Goal: Find specific page/section: Find specific page/section

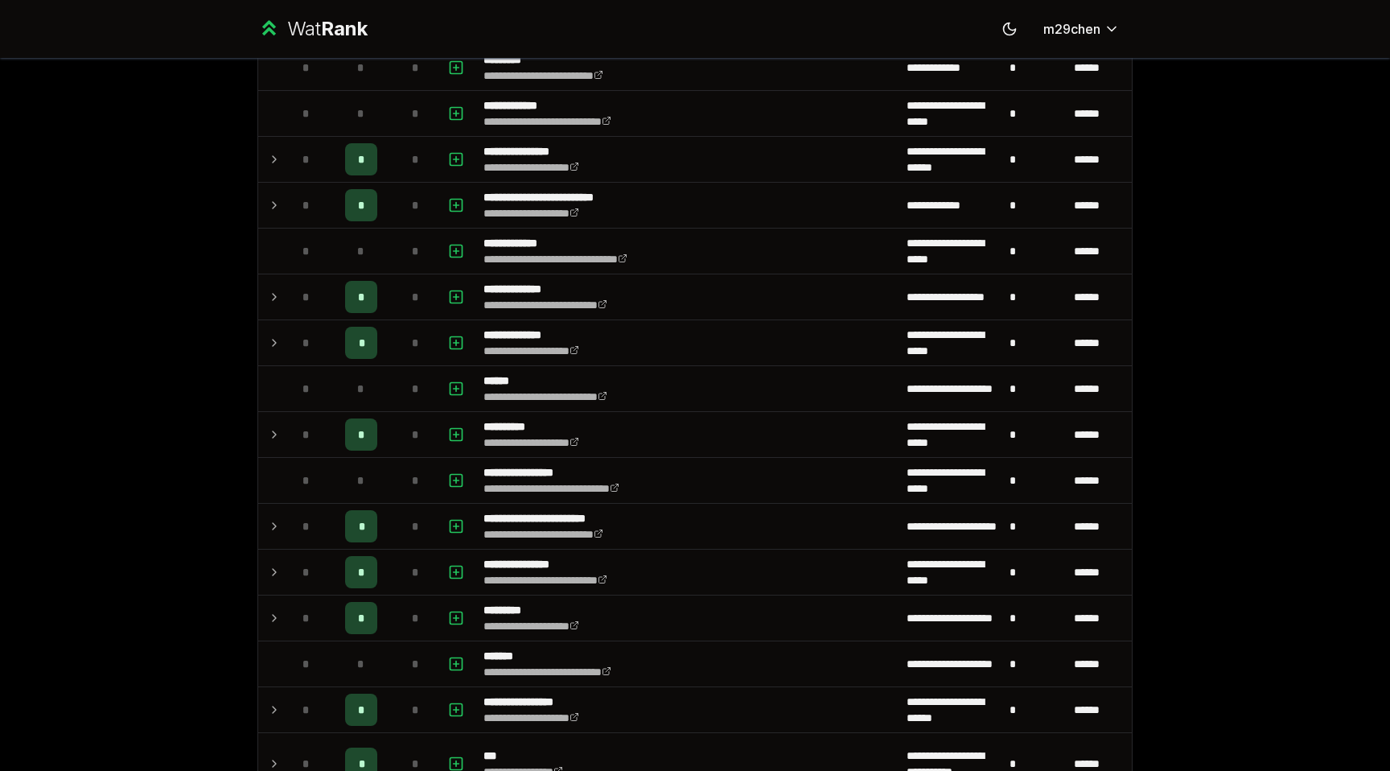
scroll to position [384, 0]
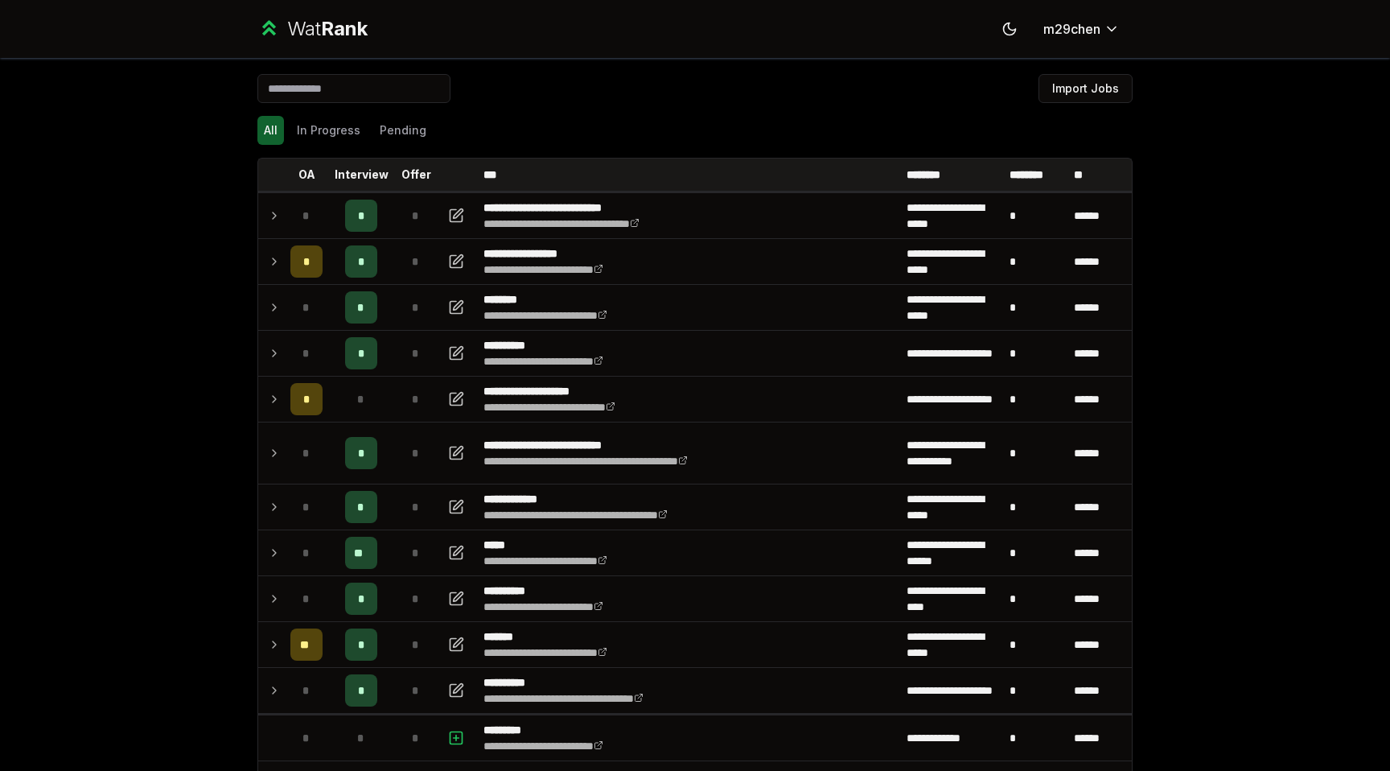
click at [367, 121] on div "All In Progress Pending" at bounding box center [694, 130] width 875 height 29
